Goal: Obtain resource: Download file/media

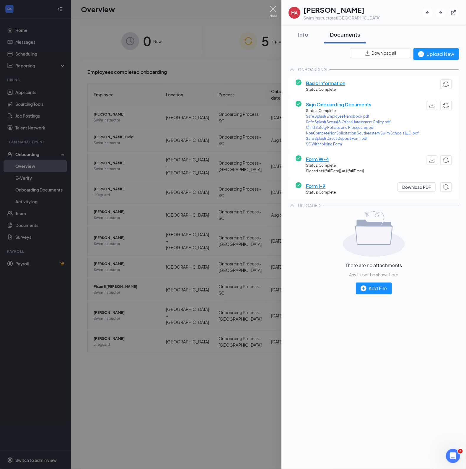
click at [273, 11] on img at bounding box center [273, 12] width 7 height 12
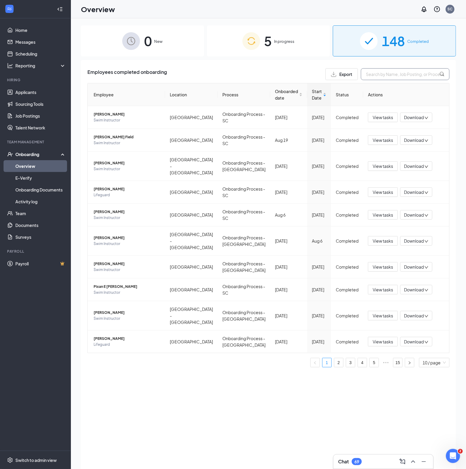
click at [378, 72] on input "text" at bounding box center [405, 74] width 89 height 12
click at [230, 38] on div "5 In progress" at bounding box center [268, 40] width 123 height 31
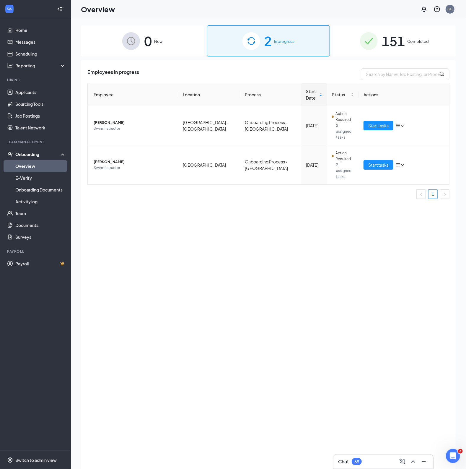
click at [346, 41] on div "151 Completed" at bounding box center [394, 40] width 123 height 31
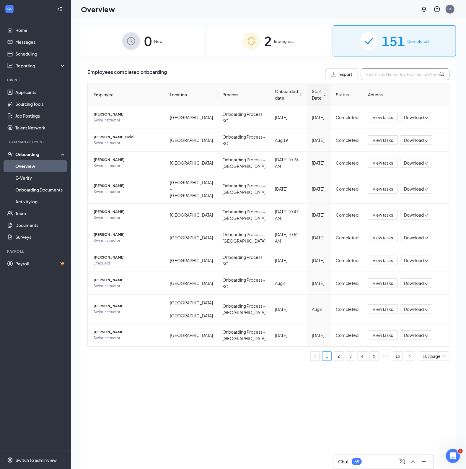
click at [376, 74] on input "text" at bounding box center [405, 74] width 89 height 12
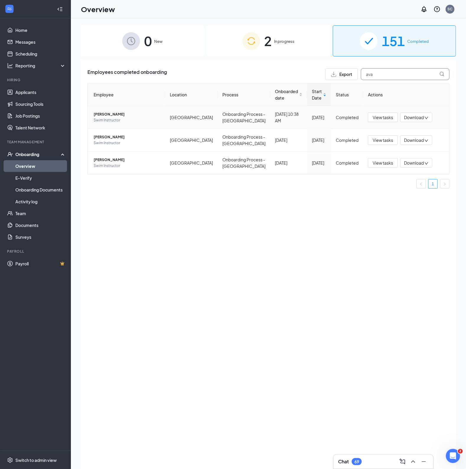
type input "ava"
click at [108, 114] on span "[PERSON_NAME]" at bounding box center [127, 114] width 67 height 6
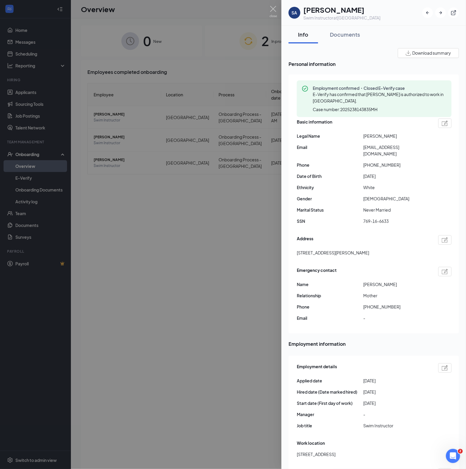
click at [416, 50] on span "Download summary" at bounding box center [431, 53] width 39 height 6
click at [340, 35] on div "Documents" at bounding box center [345, 34] width 30 height 7
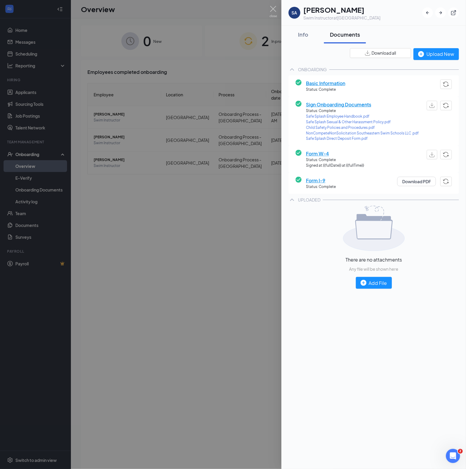
click at [380, 51] on span "Download all" at bounding box center [384, 53] width 25 height 6
click at [317, 233] on div "There are no attachments Any file will be shown here Add File" at bounding box center [374, 247] width 170 height 83
click at [300, 33] on div "Info" at bounding box center [304, 34] width 18 height 7
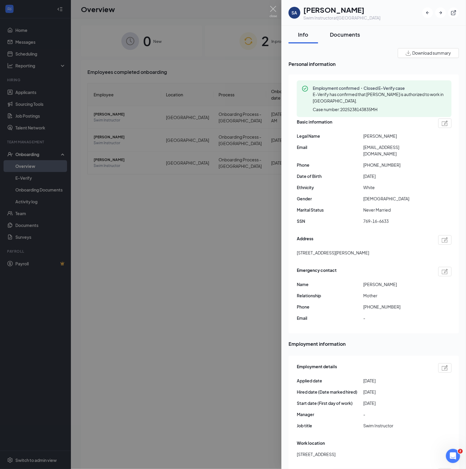
click at [335, 35] on div "Documents" at bounding box center [345, 34] width 30 height 7
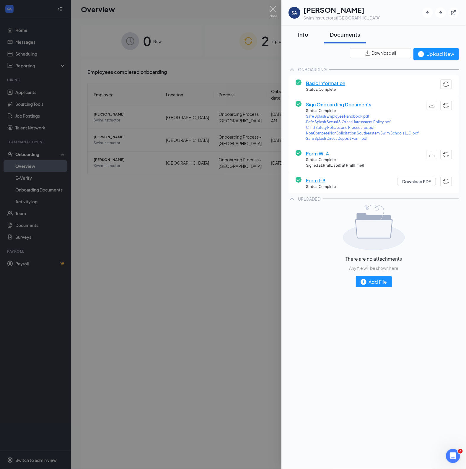
click at [307, 36] on div "Info" at bounding box center [304, 34] width 18 height 7
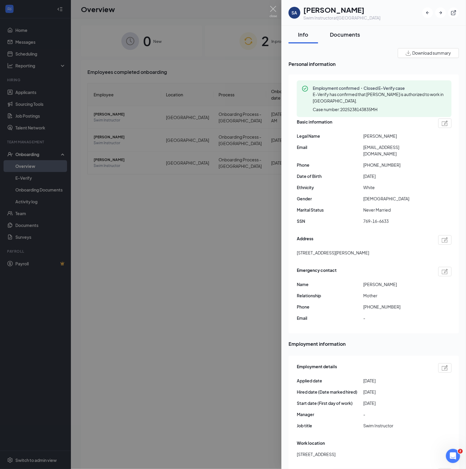
click at [345, 36] on div "Documents" at bounding box center [345, 34] width 30 height 7
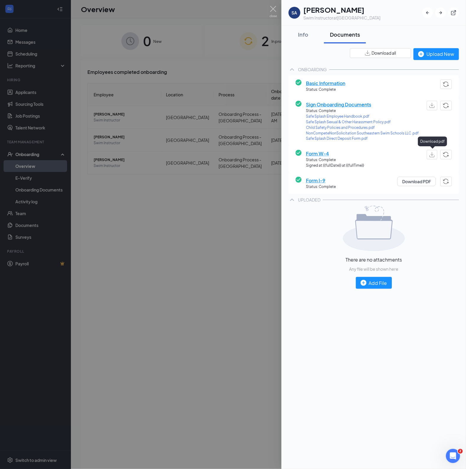
click at [430, 152] on img "button" at bounding box center [432, 154] width 5 height 5
click at [434, 157] on button "button" at bounding box center [432, 154] width 11 height 9
click at [303, 34] on div "Info" at bounding box center [304, 34] width 18 height 7
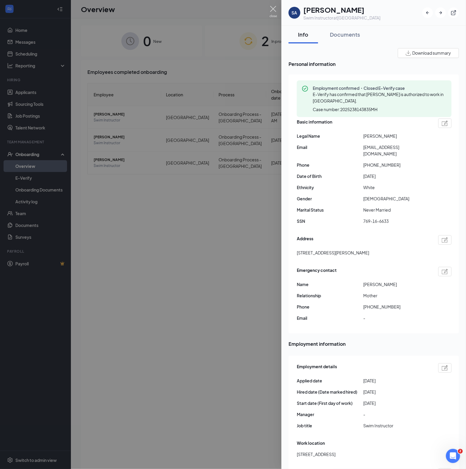
click at [273, 10] on img at bounding box center [273, 12] width 7 height 12
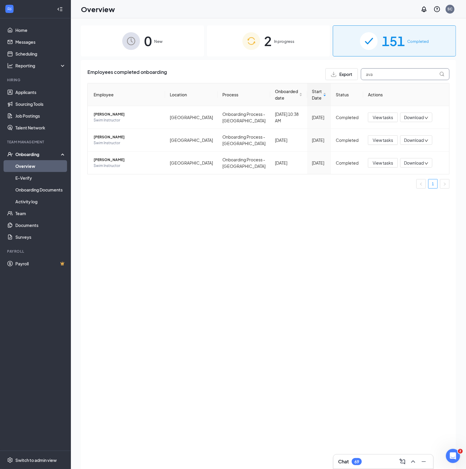
drag, startPoint x: 380, startPoint y: 74, endPoint x: 361, endPoint y: 77, distance: 19.6
click at [361, 77] on input "ava" at bounding box center [405, 74] width 89 height 12
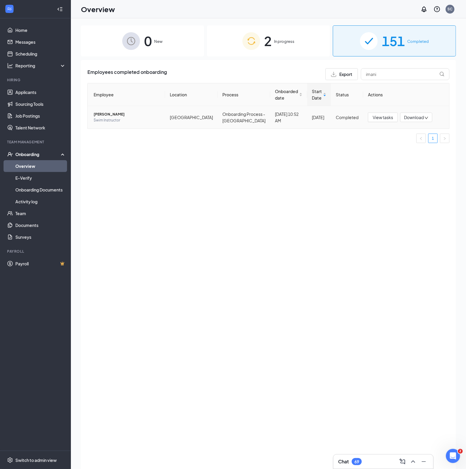
click at [114, 115] on span "[PERSON_NAME]" at bounding box center [127, 114] width 67 height 6
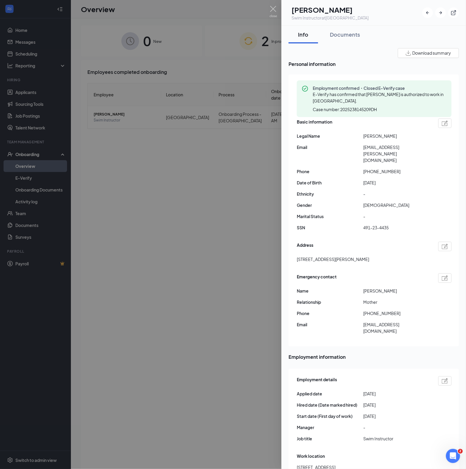
click at [406, 54] on img "button" at bounding box center [408, 53] width 5 height 5
click at [343, 35] on div "Documents" at bounding box center [345, 34] width 30 height 7
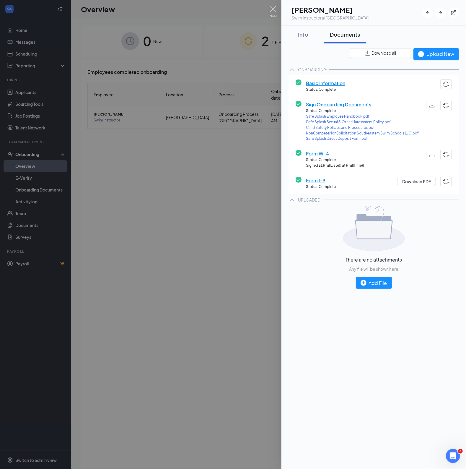
click at [389, 54] on span "Download all" at bounding box center [384, 53] width 25 height 6
drag, startPoint x: 298, startPoint y: 31, endPoint x: 292, endPoint y: 40, distance: 10.5
click at [298, 31] on div "Info" at bounding box center [304, 34] width 18 height 7
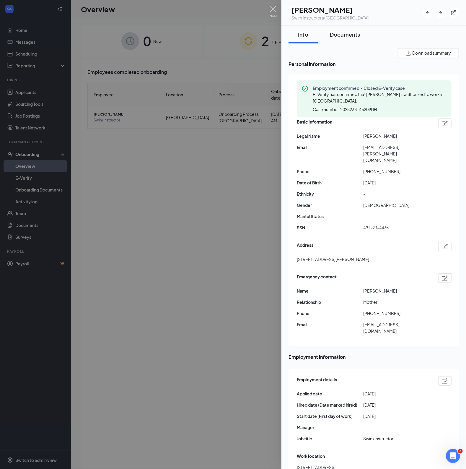
click at [343, 36] on div "Documents" at bounding box center [345, 34] width 30 height 7
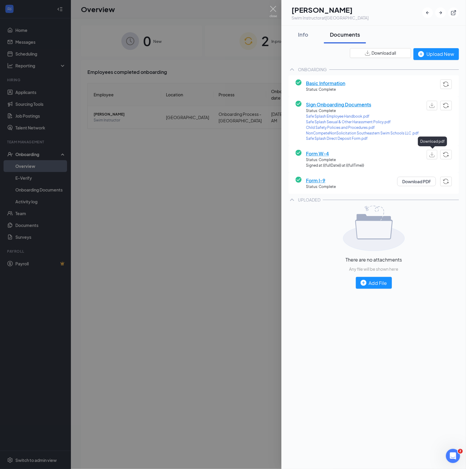
click at [430, 153] on img "button" at bounding box center [432, 154] width 5 height 5
click at [273, 11] on img at bounding box center [273, 12] width 7 height 12
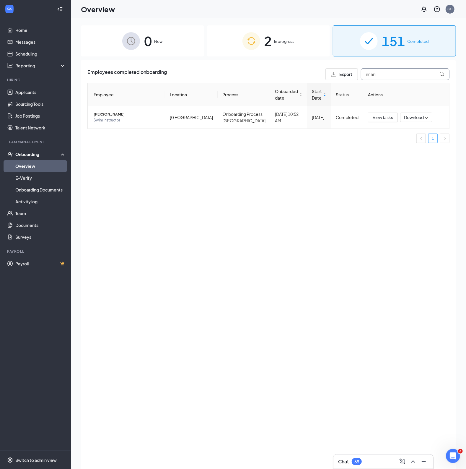
drag, startPoint x: 383, startPoint y: 72, endPoint x: 336, endPoint y: 75, distance: 47.1
click at [336, 75] on div "Export imani" at bounding box center [388, 74] width 124 height 12
type input "[PERSON_NAME]"
click at [110, 114] on span "[PERSON_NAME]" at bounding box center [127, 114] width 67 height 6
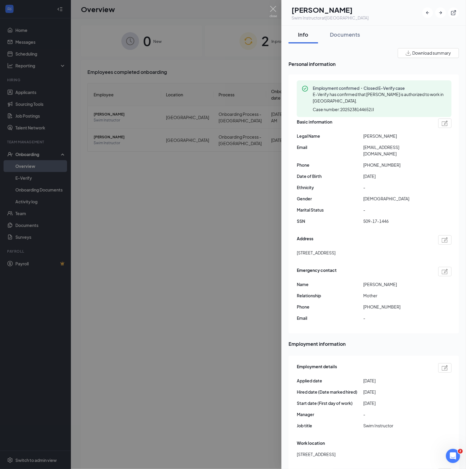
click at [418, 54] on span "Download summary" at bounding box center [431, 53] width 39 height 6
click at [343, 35] on div "Documents" at bounding box center [345, 34] width 30 height 7
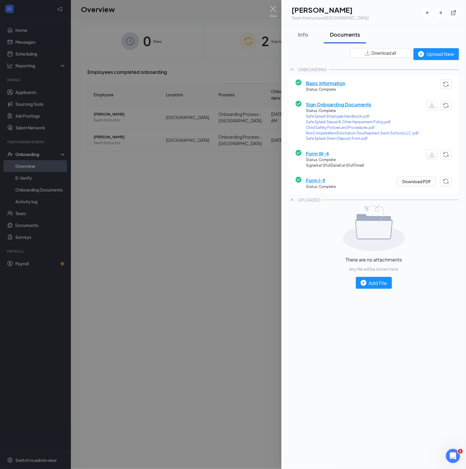
click at [385, 54] on span "Download all" at bounding box center [384, 53] width 25 height 6
click at [304, 35] on div "Info" at bounding box center [304, 34] width 18 height 7
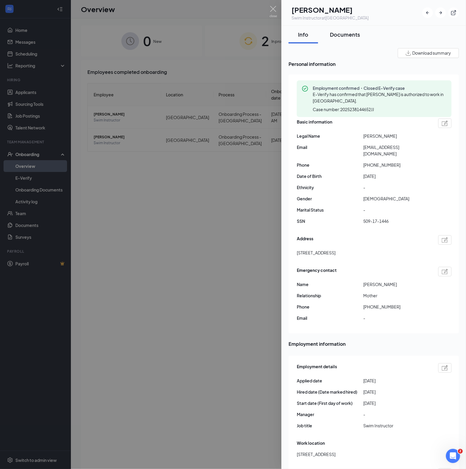
click at [353, 35] on div "Documents" at bounding box center [345, 34] width 30 height 7
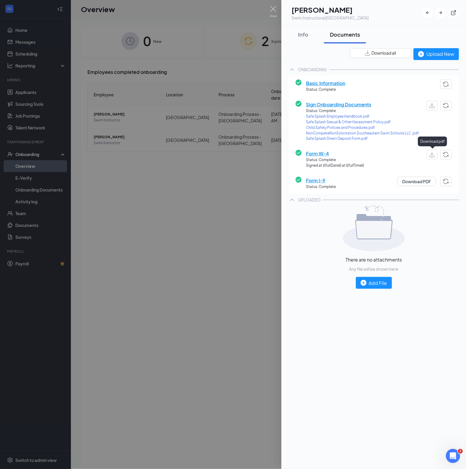
click at [431, 157] on button "button" at bounding box center [432, 154] width 11 height 9
